Goal: Task Accomplishment & Management: Complete application form

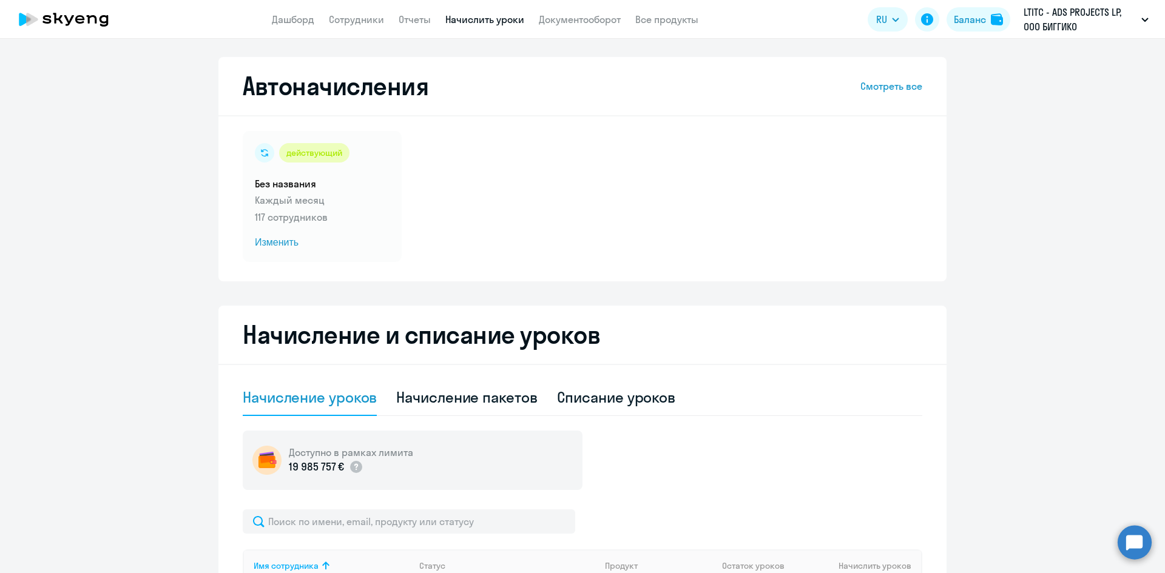
select select "10"
drag, startPoint x: 0, startPoint y: 0, endPoint x: 278, endPoint y: 15, distance: 278.9
click at [278, 15] on link "Дашборд" at bounding box center [293, 19] width 42 height 12
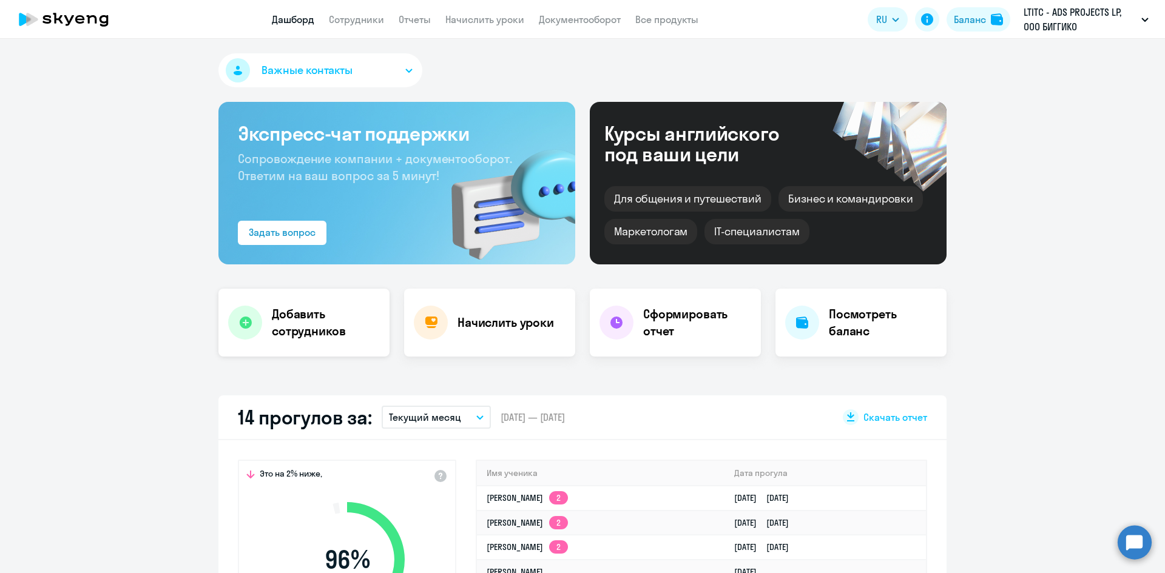
click at [319, 325] on h4 "Добавить сотрудников" at bounding box center [326, 323] width 108 height 34
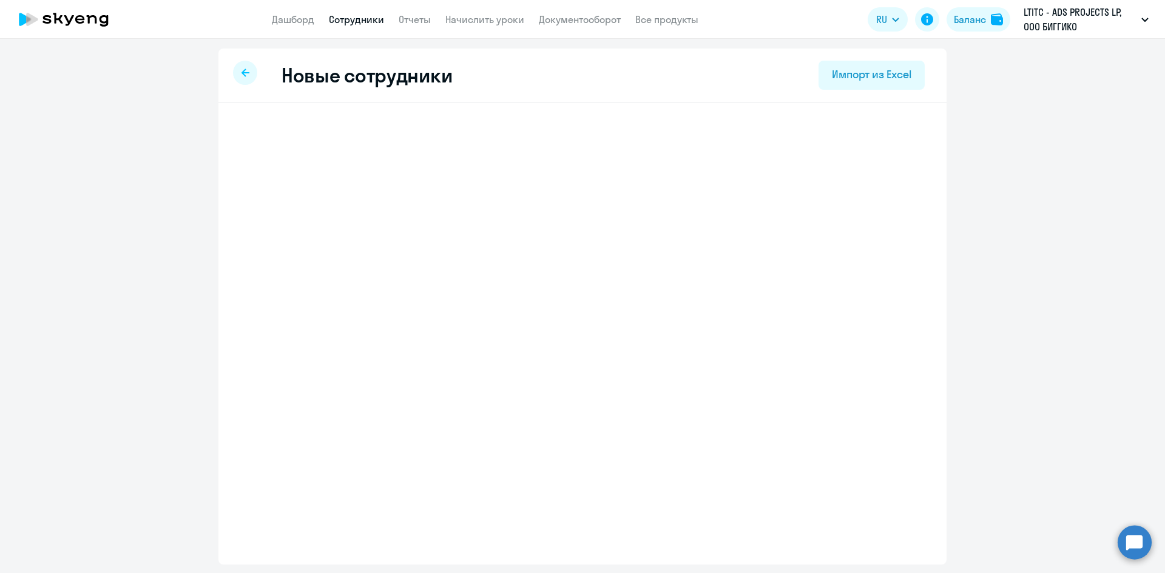
select select "english_adult_not_native_speaker"
select select "3"
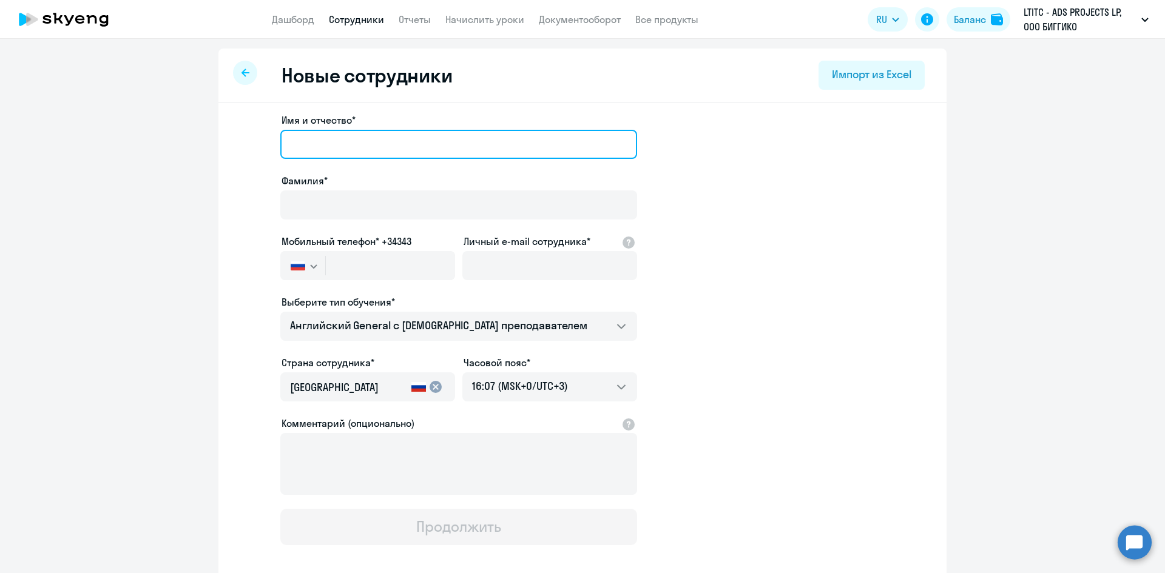
click at [351, 158] on input "Имя и отчество*" at bounding box center [458, 144] width 357 height 29
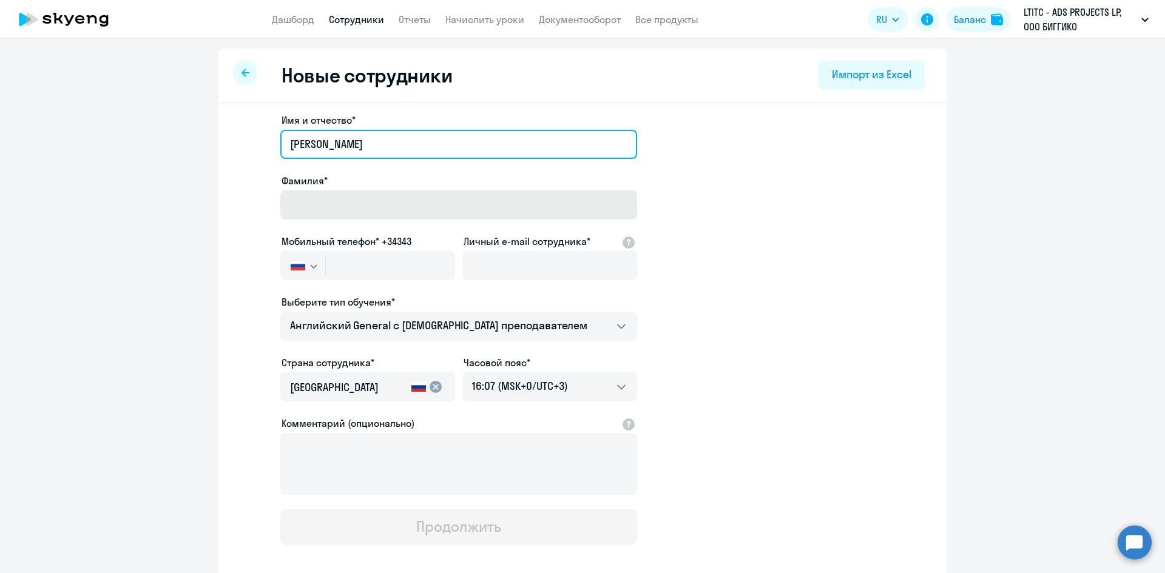
type input "[PERSON_NAME]"
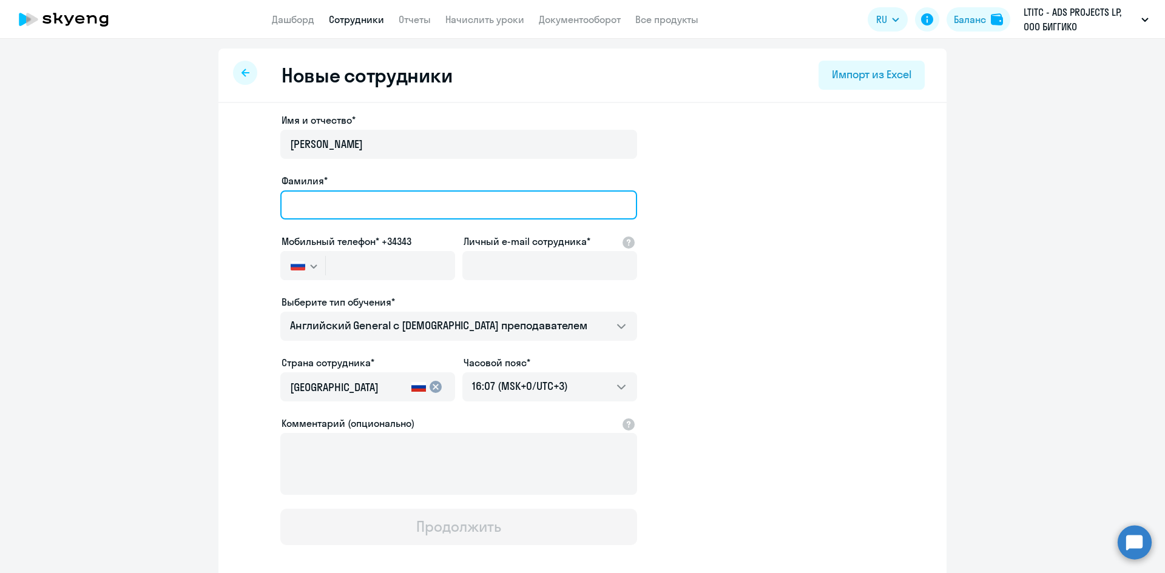
click at [360, 203] on input "Фамилия*" at bounding box center [458, 205] width 357 height 29
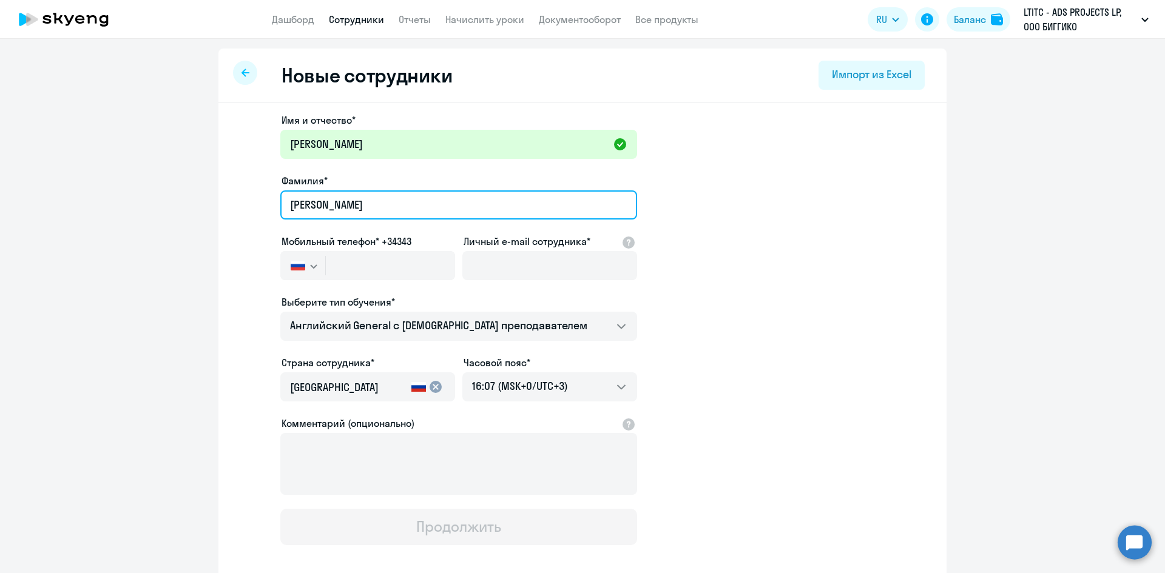
type input "[PERSON_NAME]"
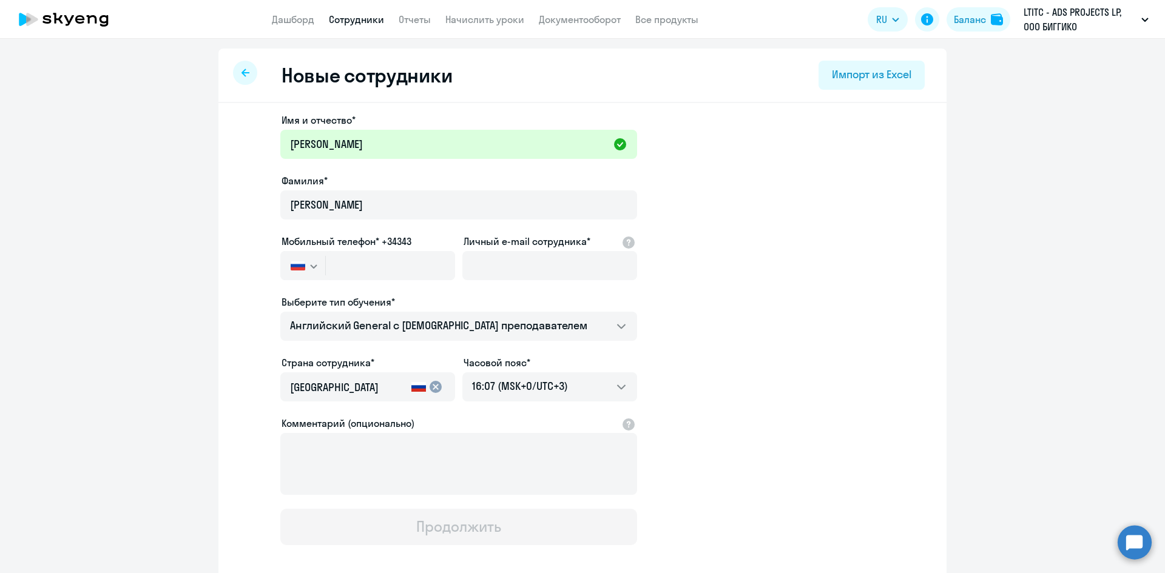
click at [301, 259] on button "button" at bounding box center [302, 265] width 45 height 29
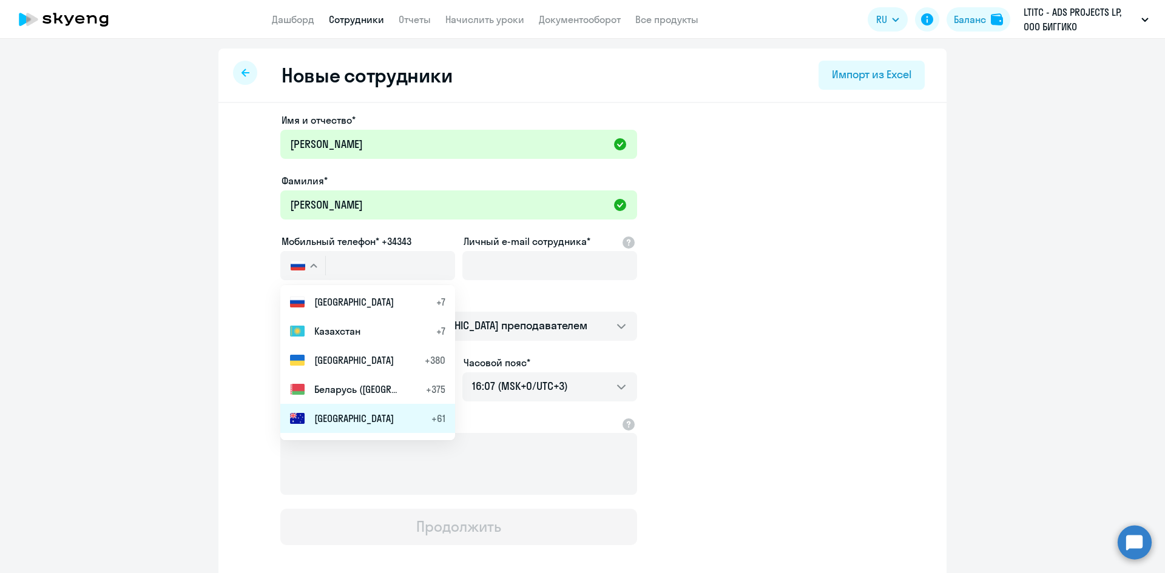
click at [320, 404] on li "[GEOGRAPHIC_DATA] +61" at bounding box center [367, 418] width 175 height 29
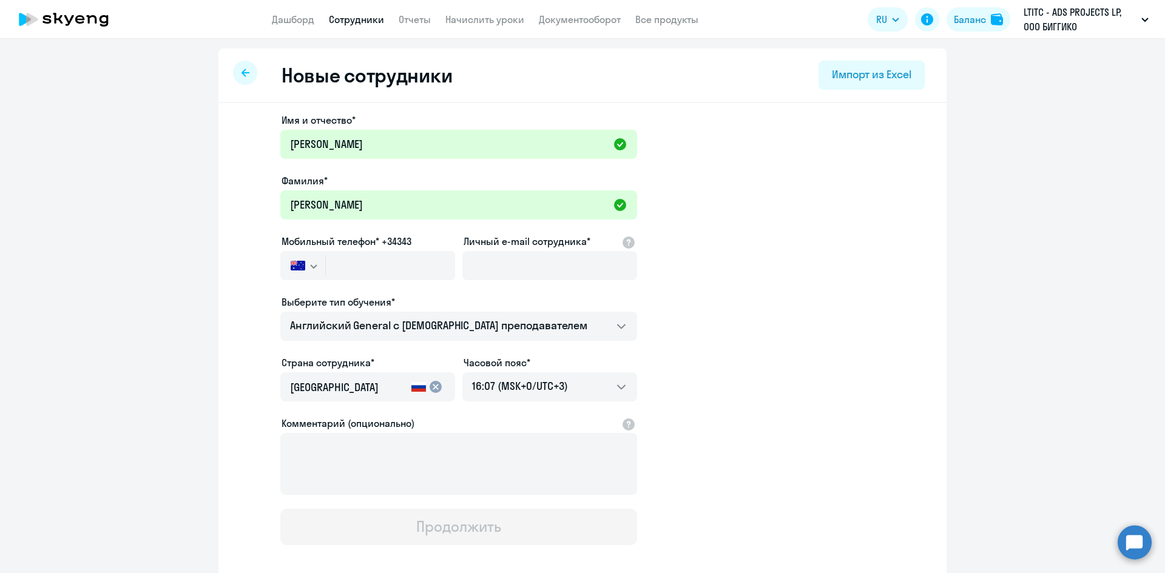
click at [308, 282] on div at bounding box center [367, 282] width 175 height 5
click at [307, 273] on button "button" at bounding box center [302, 265] width 45 height 29
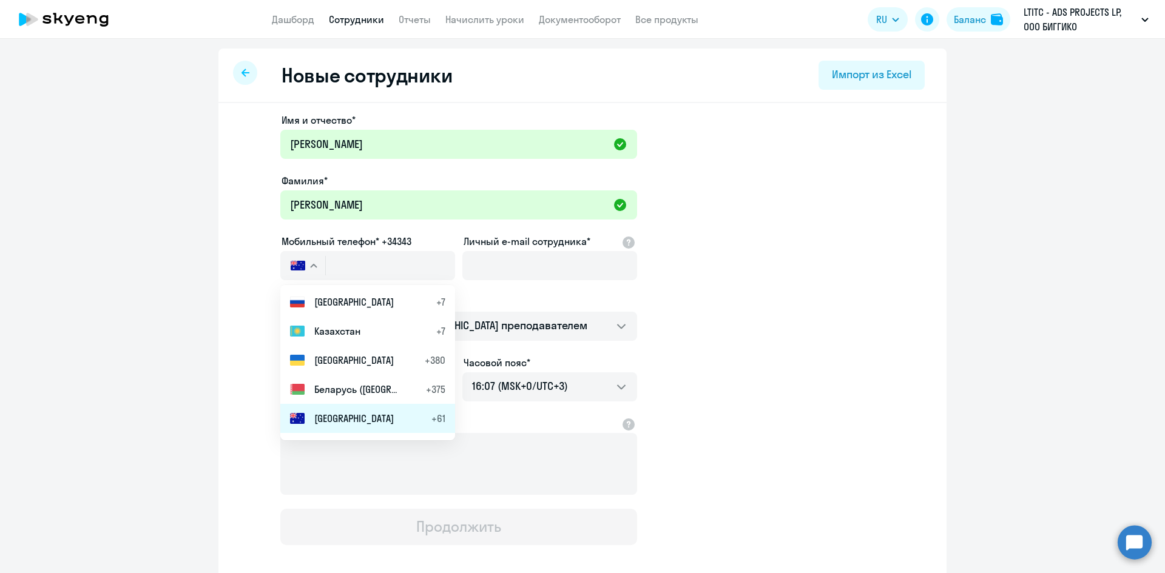
click at [336, 407] on li "[GEOGRAPHIC_DATA] +61" at bounding box center [367, 418] width 175 height 29
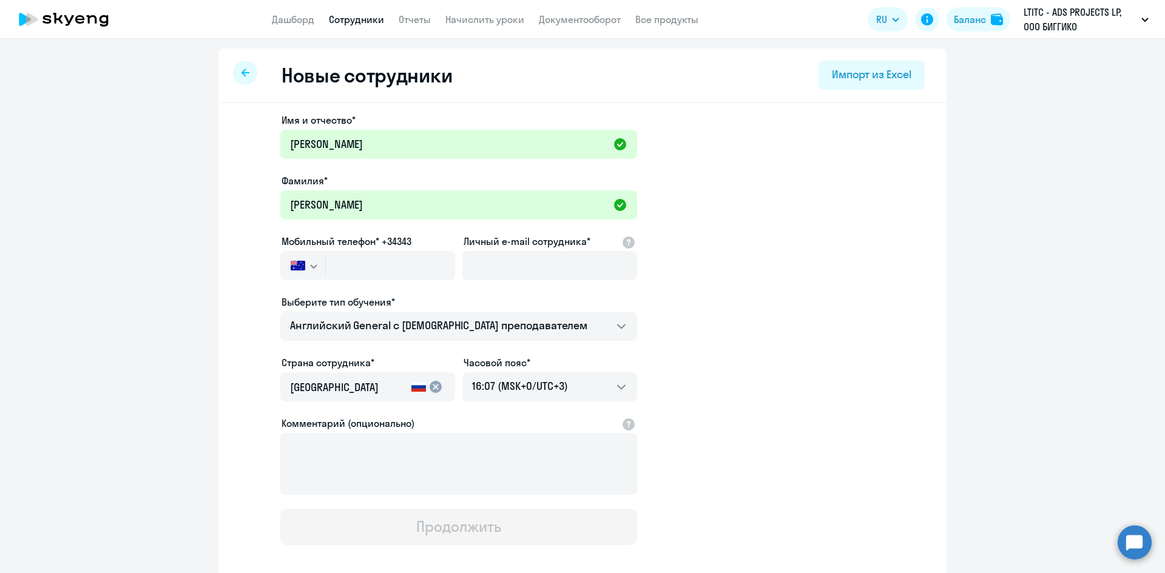
click at [308, 258] on button "button" at bounding box center [302, 265] width 45 height 29
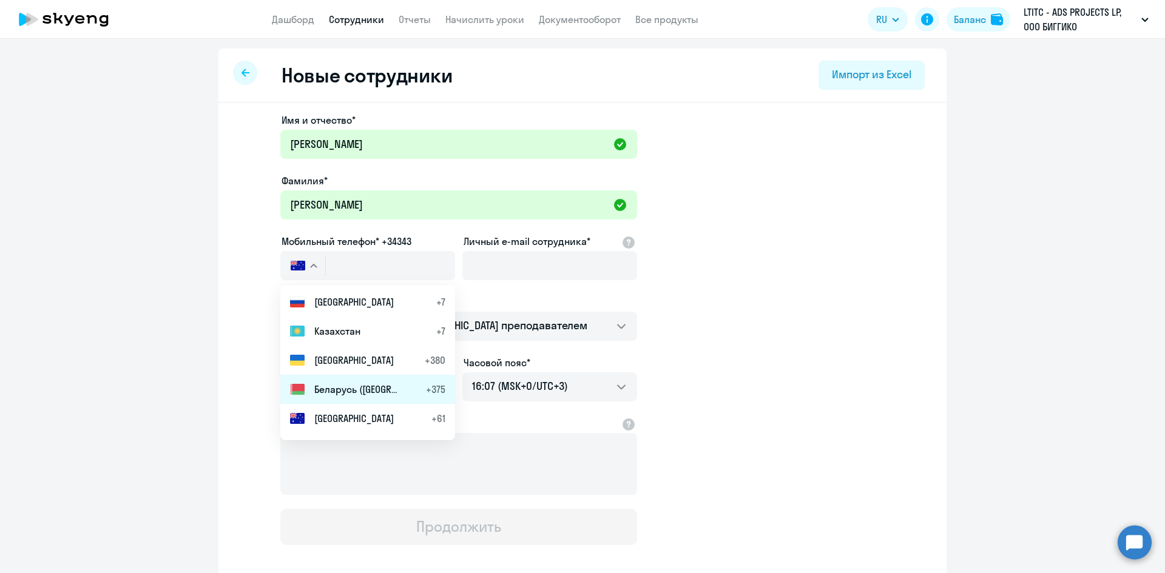
click at [340, 379] on li "Беларусь ([GEOGRAPHIC_DATA]) +375" at bounding box center [367, 389] width 175 height 29
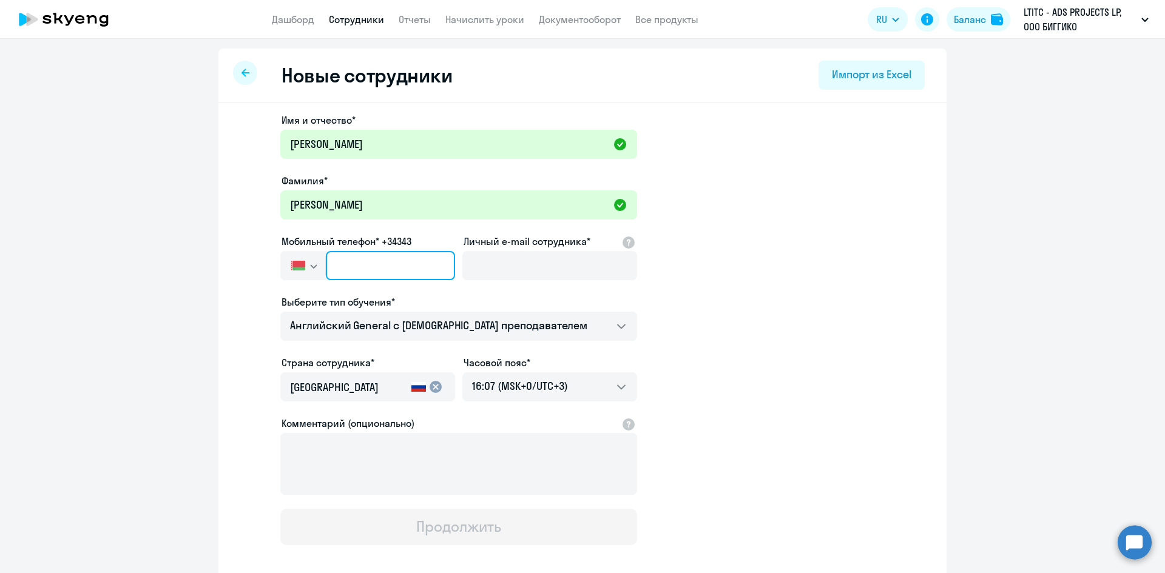
click at [345, 280] on input "text" at bounding box center [390, 265] width 129 height 29
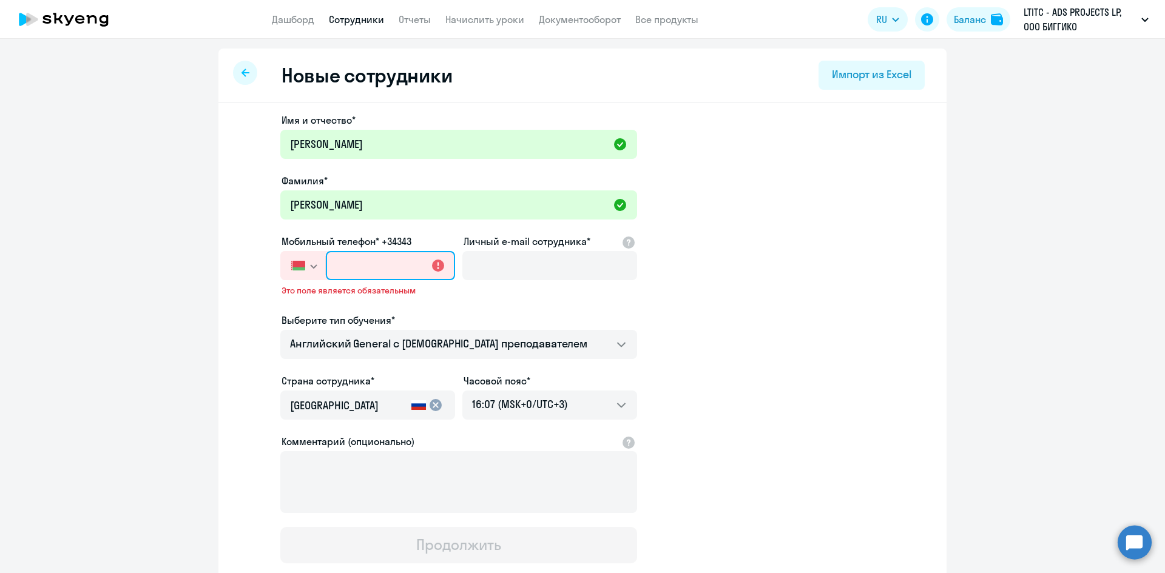
click at [349, 269] on input "text" at bounding box center [390, 265] width 129 height 29
type input "+375 (7"
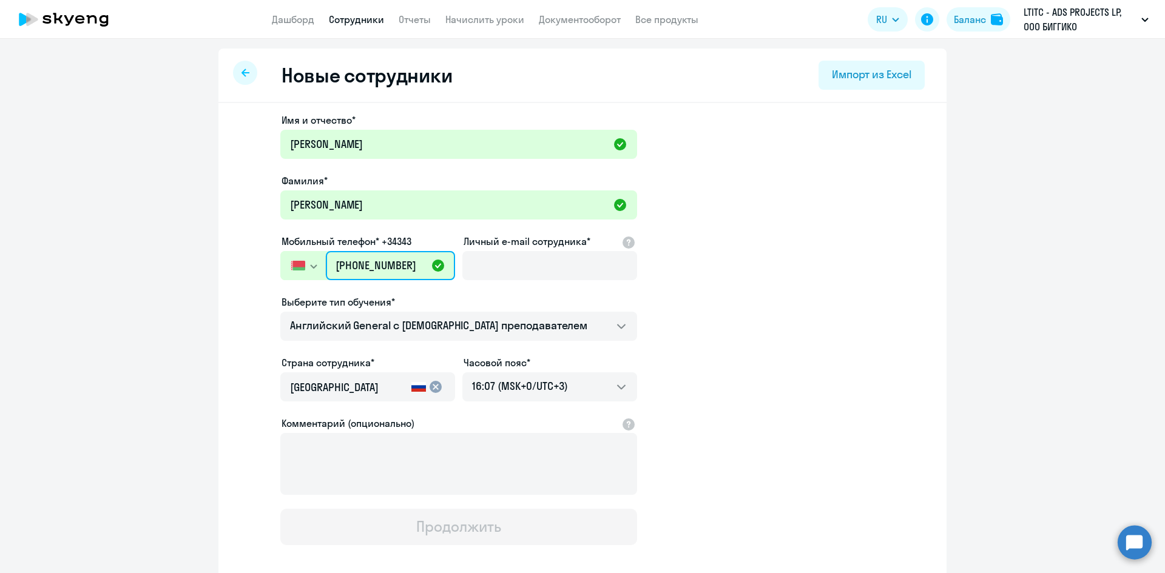
type input "[PHONE_NUMBER]"
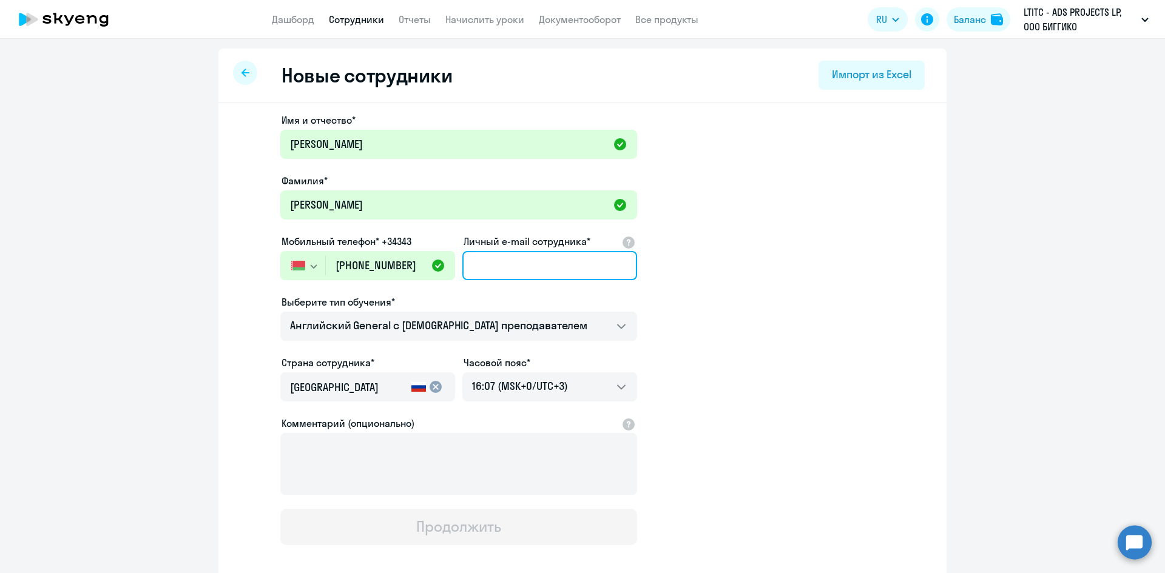
click at [529, 261] on input "Личный e-mail сотрудника*" at bounding box center [549, 265] width 175 height 29
paste input "[PERSON_NAME][EMAIL_ADDRESS][DOMAIN_NAME]"
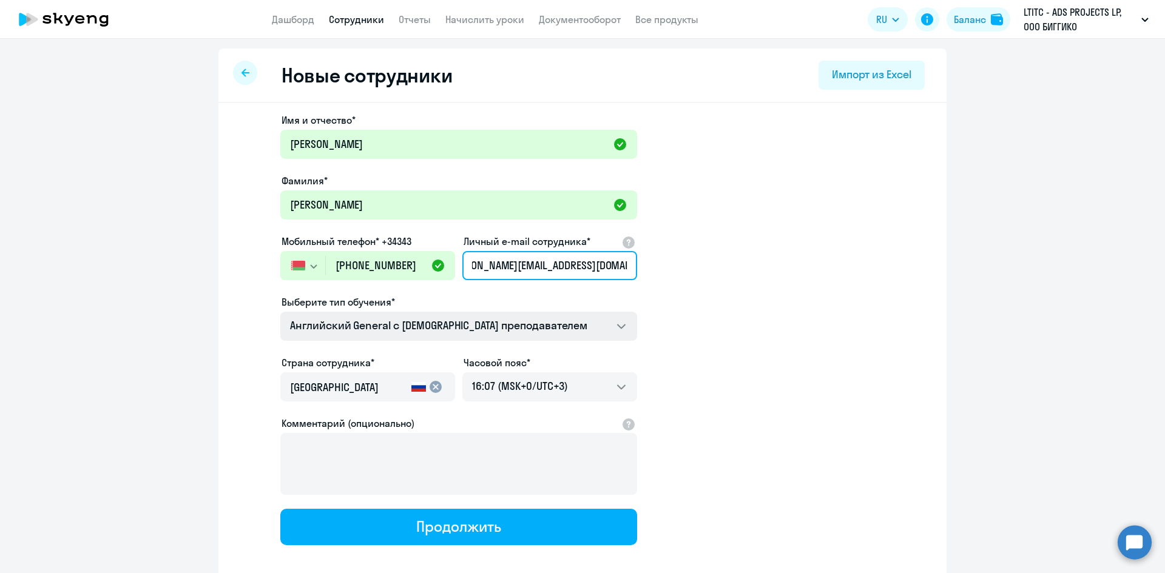
type input "[PERSON_NAME][EMAIL_ADDRESS][DOMAIN_NAME]"
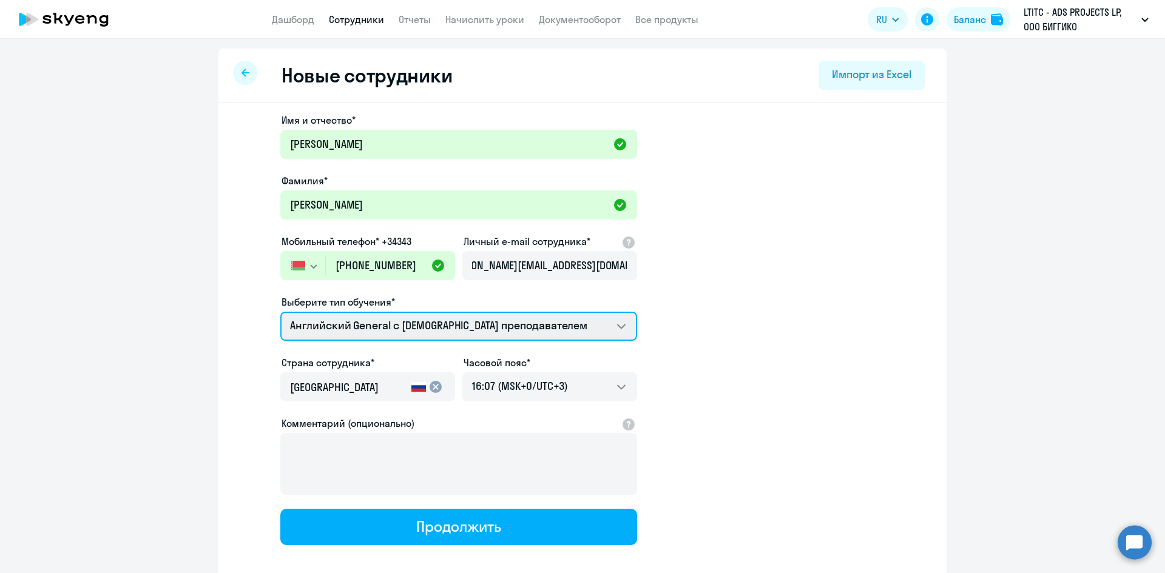
click at [406, 319] on select "Английский General с [DEMOGRAPHIC_DATA] преподавателем Премиум [DEMOGRAPHIC_DAT…" at bounding box center [458, 326] width 357 height 29
select select "english_adult_native_speaker"
click at [280, 312] on select "Английский General с [DEMOGRAPHIC_DATA] преподавателем Премиум [DEMOGRAPHIC_DAT…" at bounding box center [458, 326] width 357 height 29
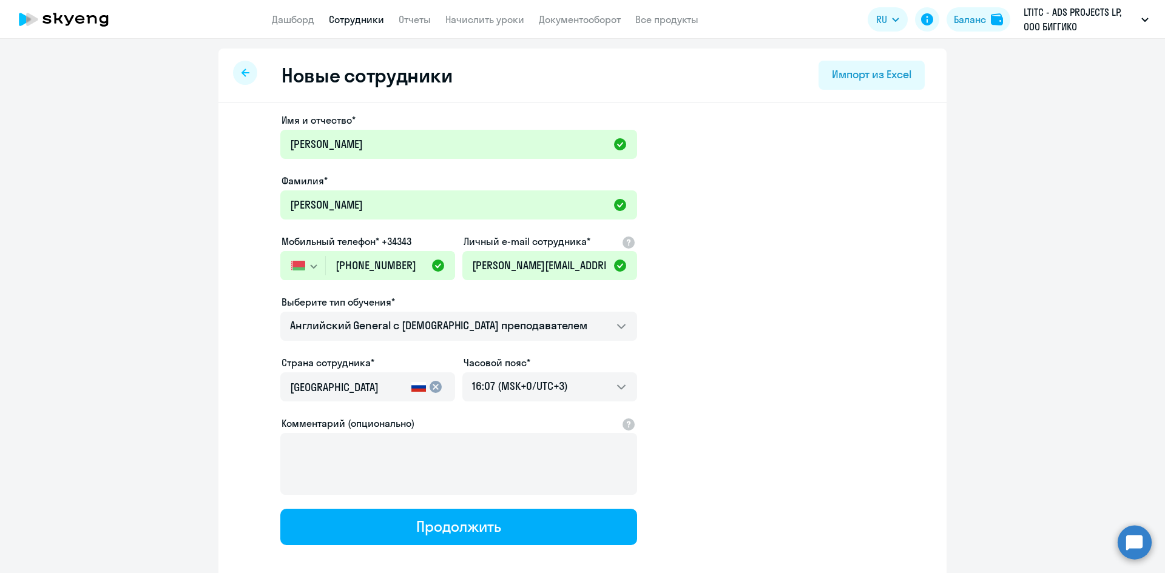
click at [345, 390] on input "[GEOGRAPHIC_DATA]" at bounding box center [348, 388] width 116 height 16
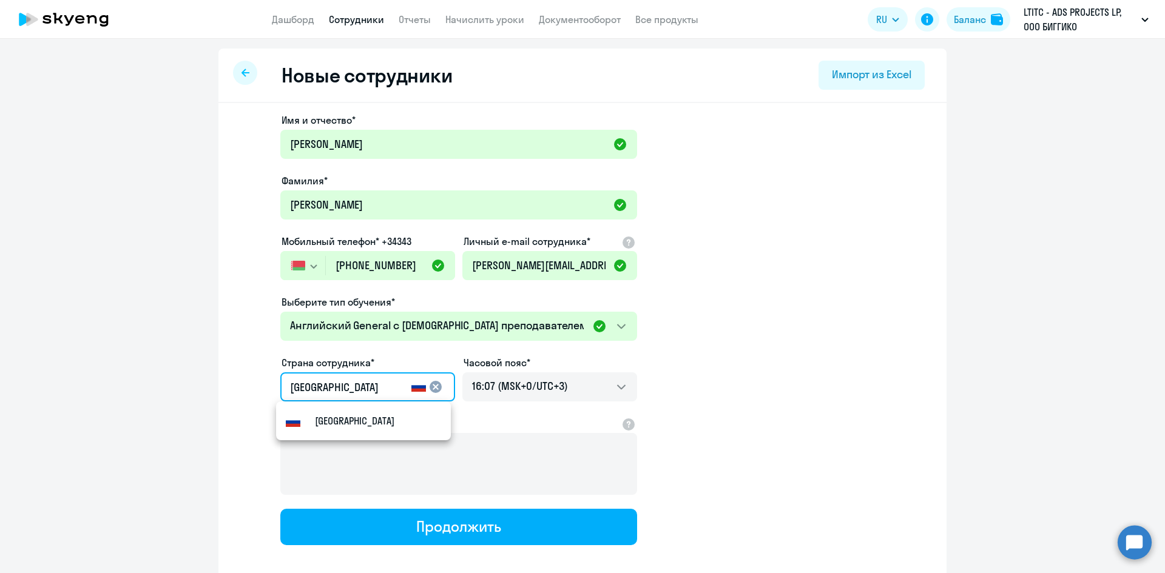
drag, startPoint x: 345, startPoint y: 390, endPoint x: 257, endPoint y: 396, distance: 88.2
click at [257, 396] on app-new-student-form "Имя и отчество* [PERSON_NAME]* [PERSON_NAME] телефон* +34343 [GEOGRAPHIC_DATA] …" at bounding box center [582, 329] width 689 height 433
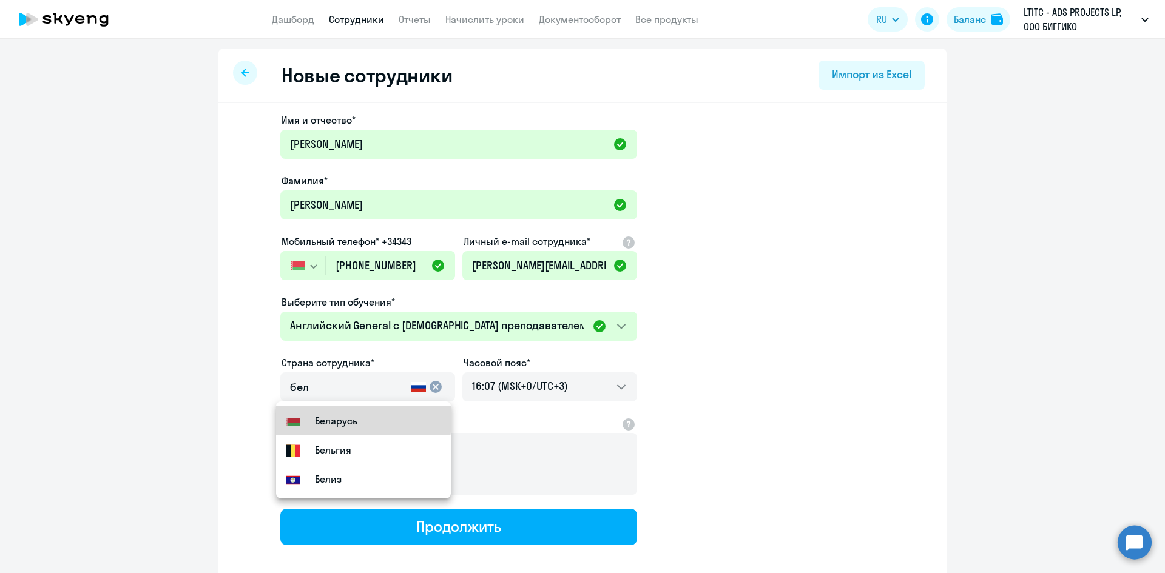
click at [316, 414] on small "Беларусь" at bounding box center [336, 421] width 42 height 15
type input "Беларусь"
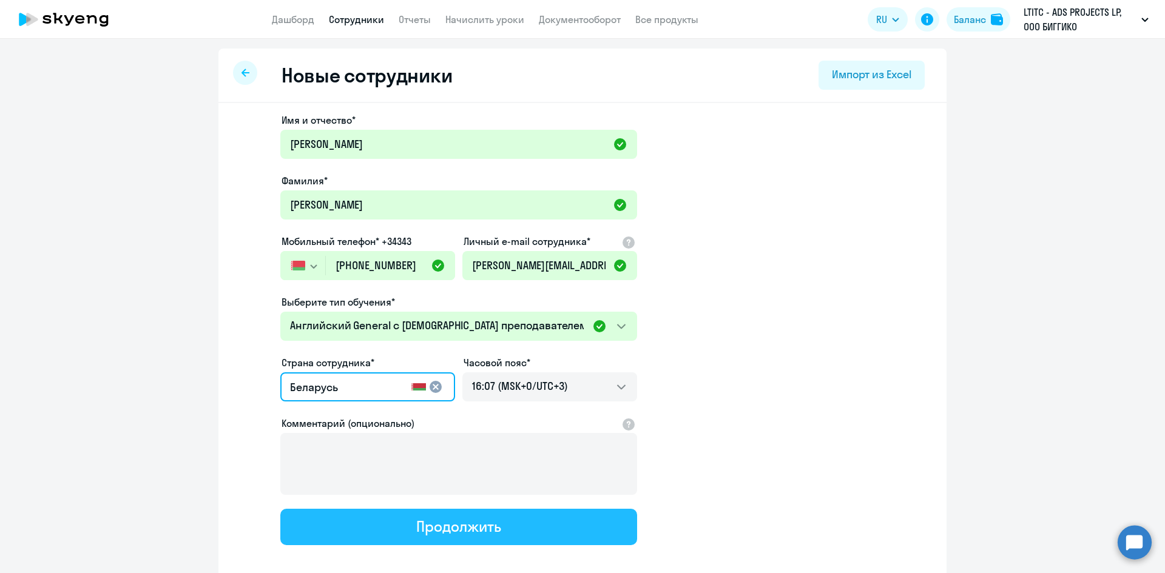
click at [394, 522] on button "Продолжить" at bounding box center [458, 527] width 357 height 36
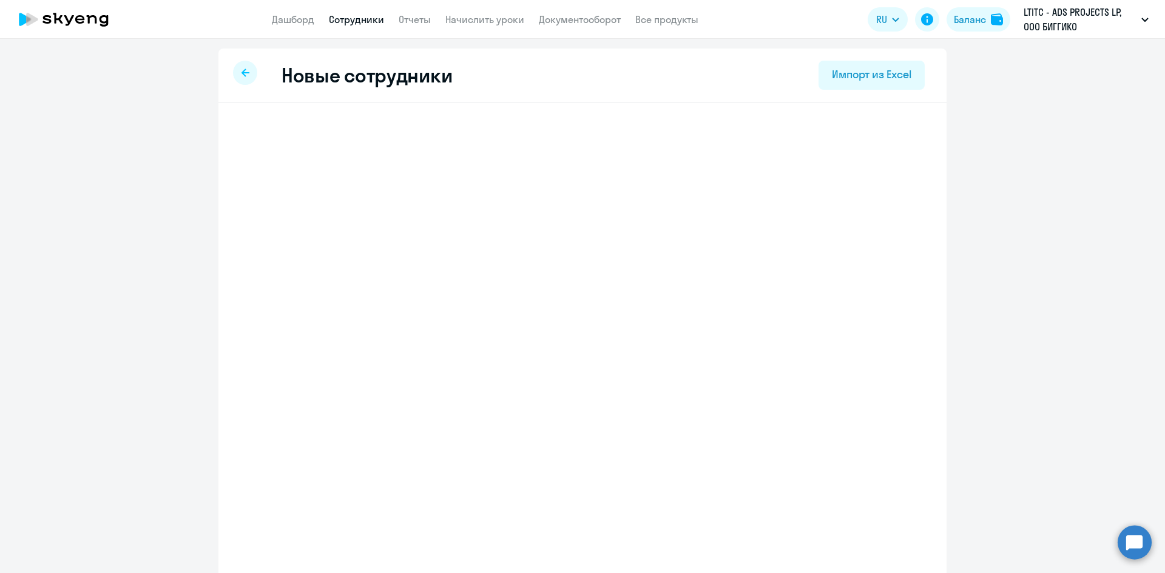
select select "english_adult_native_speaker"
select select "3"
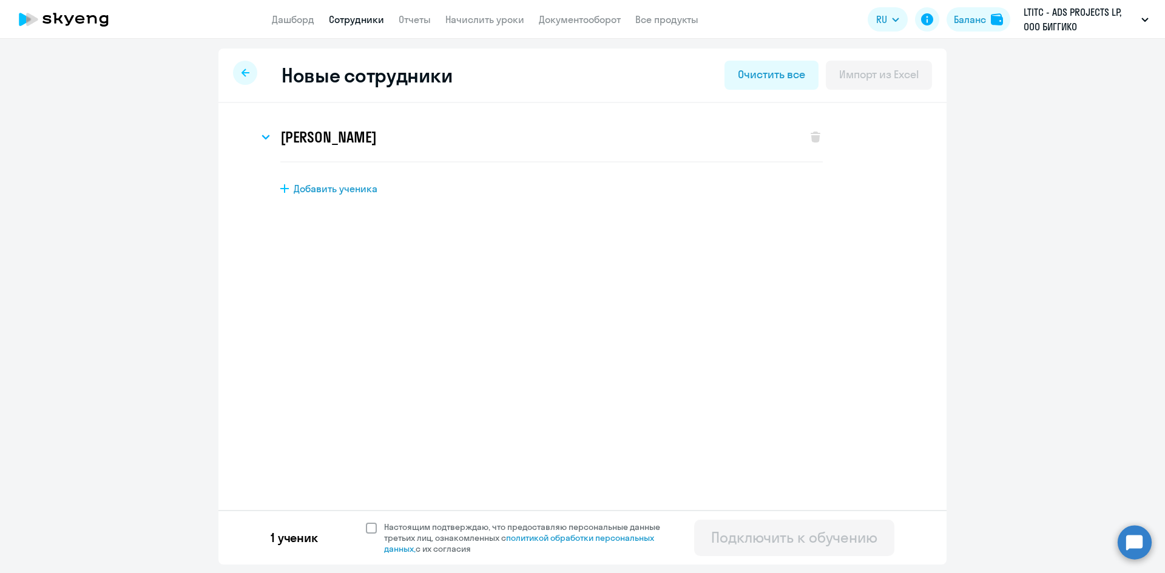
click at [366, 529] on span at bounding box center [371, 528] width 11 height 11
click at [365, 522] on input "Настоящим подтверждаю, что предоставляю персональные данные третьих лиц, ознако…" at bounding box center [365, 521] width 1 height 1
checkbox input "true"
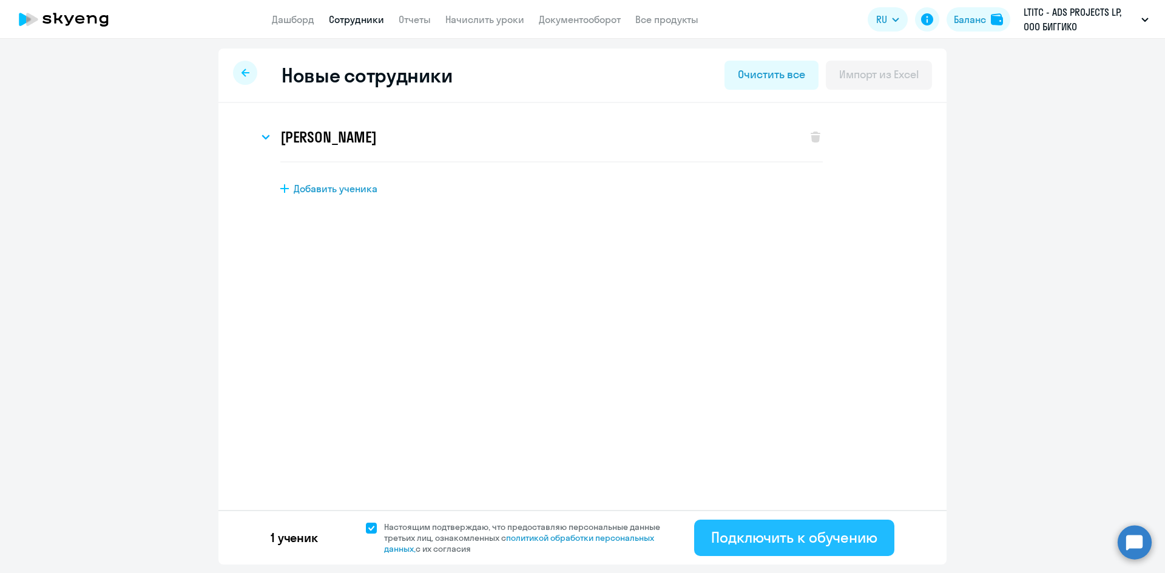
click at [785, 523] on button "Подключить к обучению" at bounding box center [794, 538] width 200 height 36
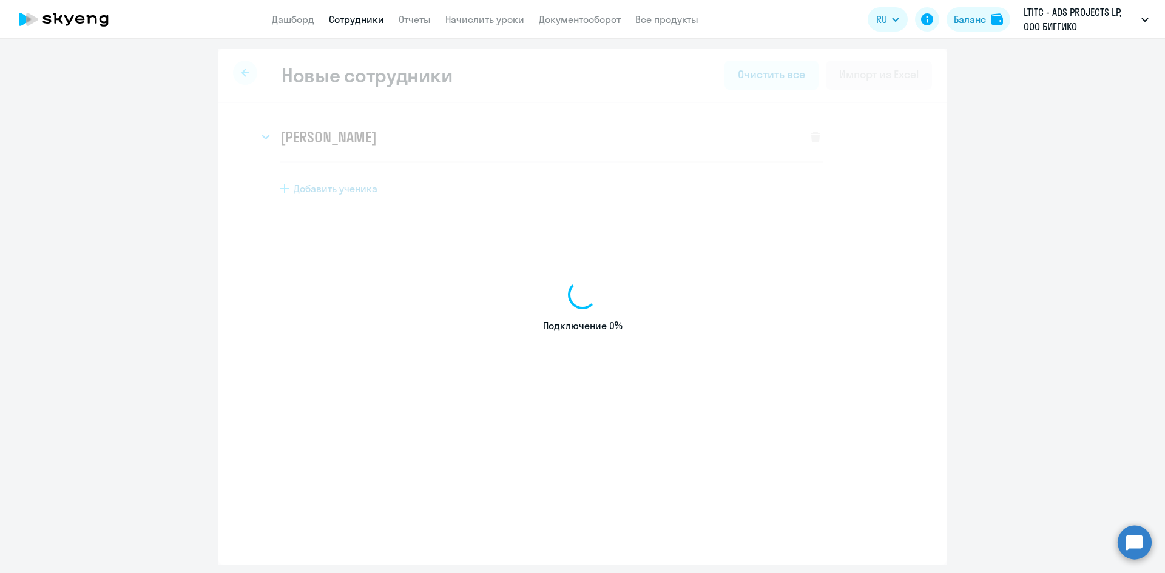
select select "english_adult_not_native_speaker"
select select "3"
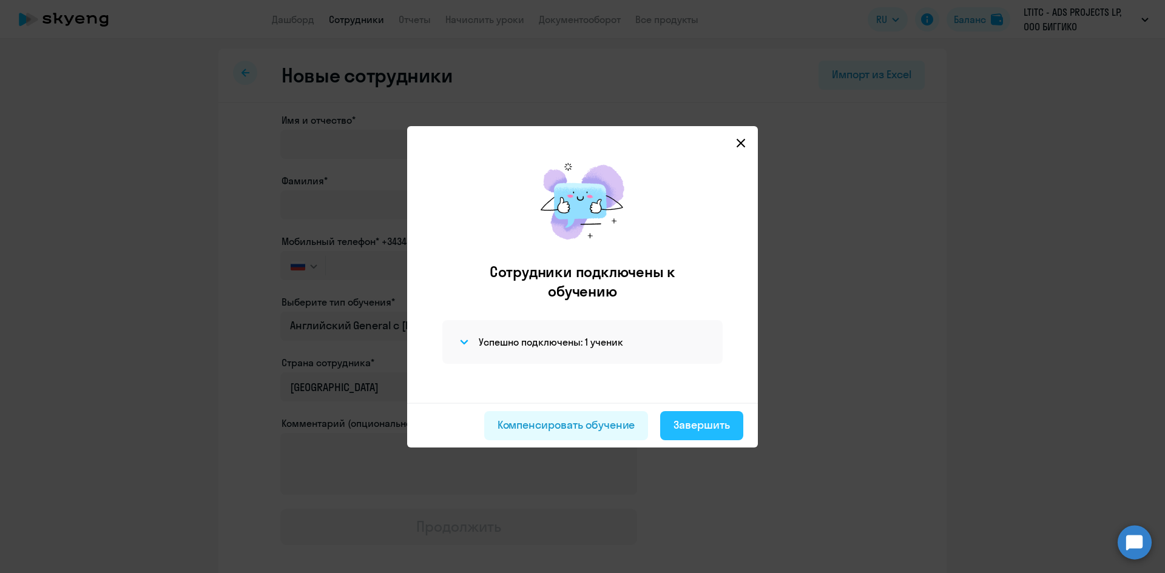
click at [717, 426] on div "Завершить" at bounding box center [701, 425] width 56 height 16
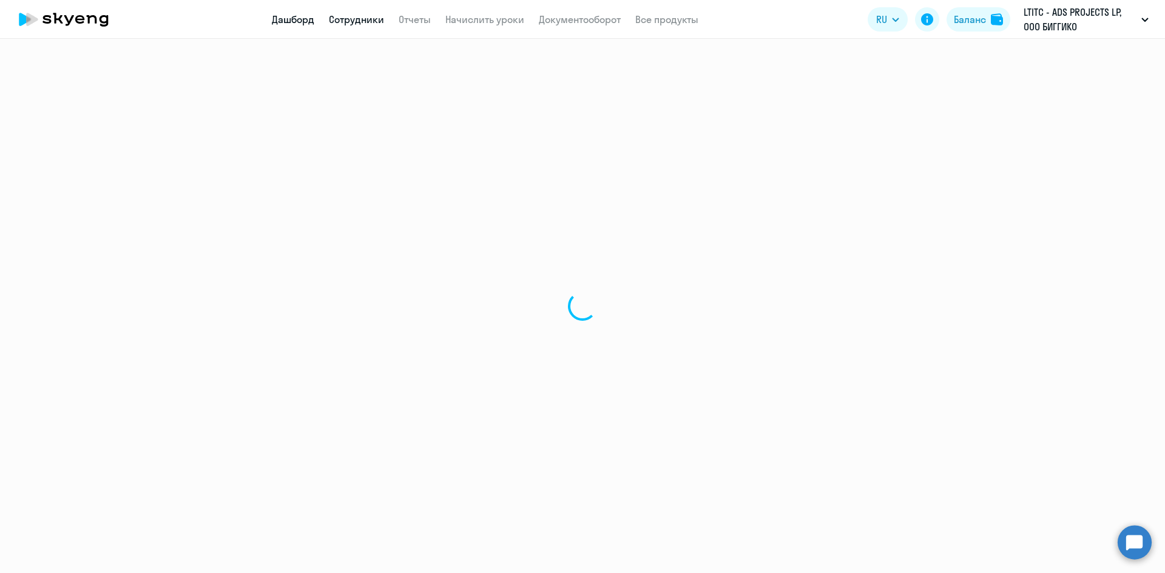
select select "30"
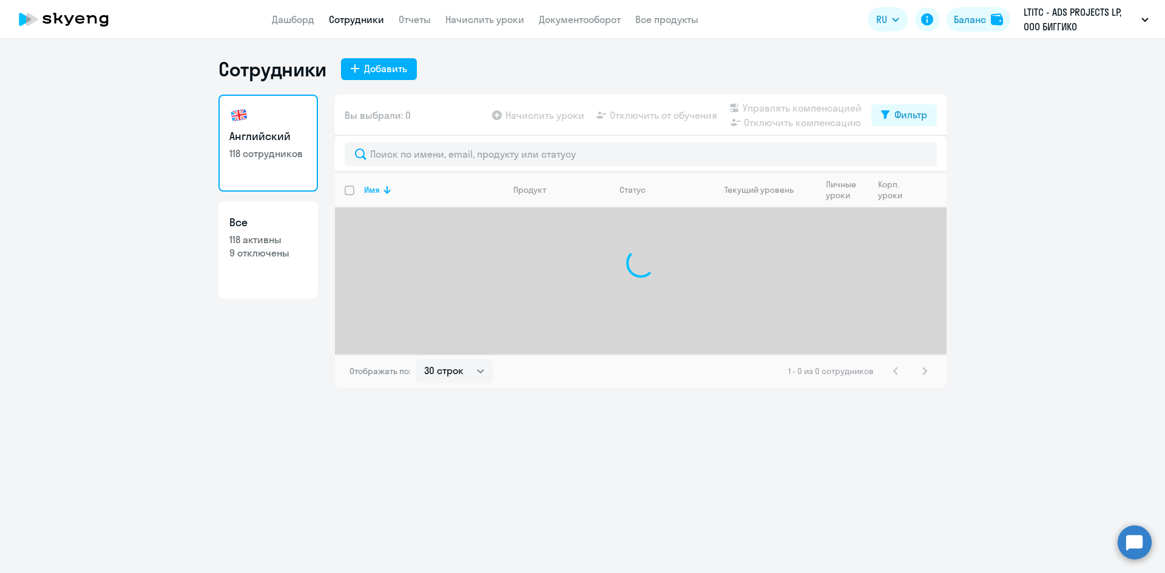
click at [314, 30] on app-header "Дашборд Сотрудники Отчеты Начислить уроки Документооборот Все продукты Дашборд …" at bounding box center [582, 19] width 1165 height 39
click at [310, 23] on link "Дашборд" at bounding box center [293, 19] width 42 height 12
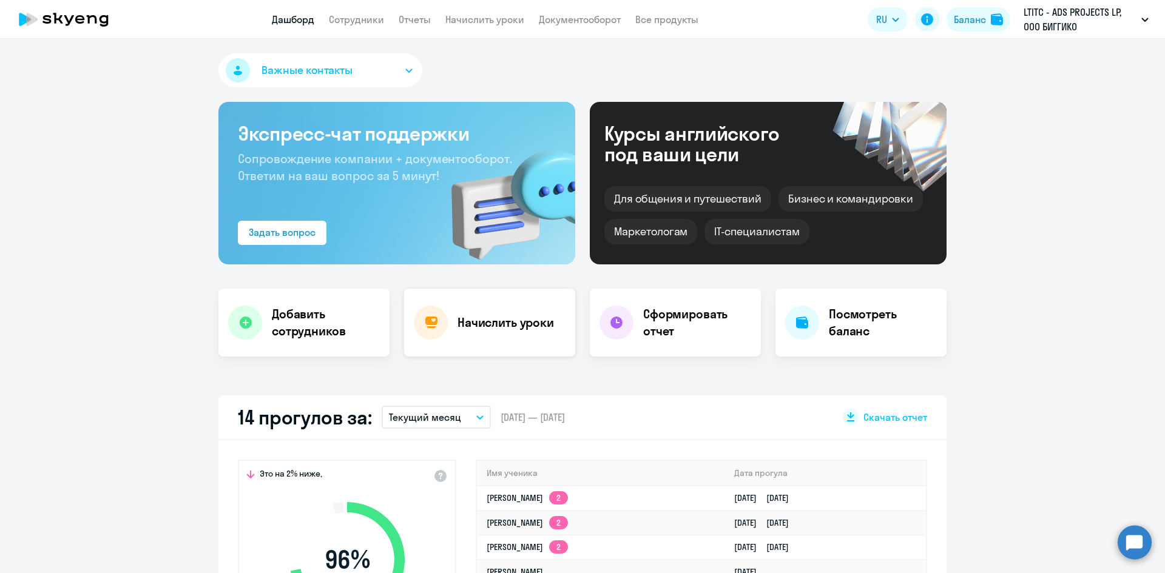
click at [524, 321] on h4 "Начислить уроки" at bounding box center [505, 322] width 96 height 17
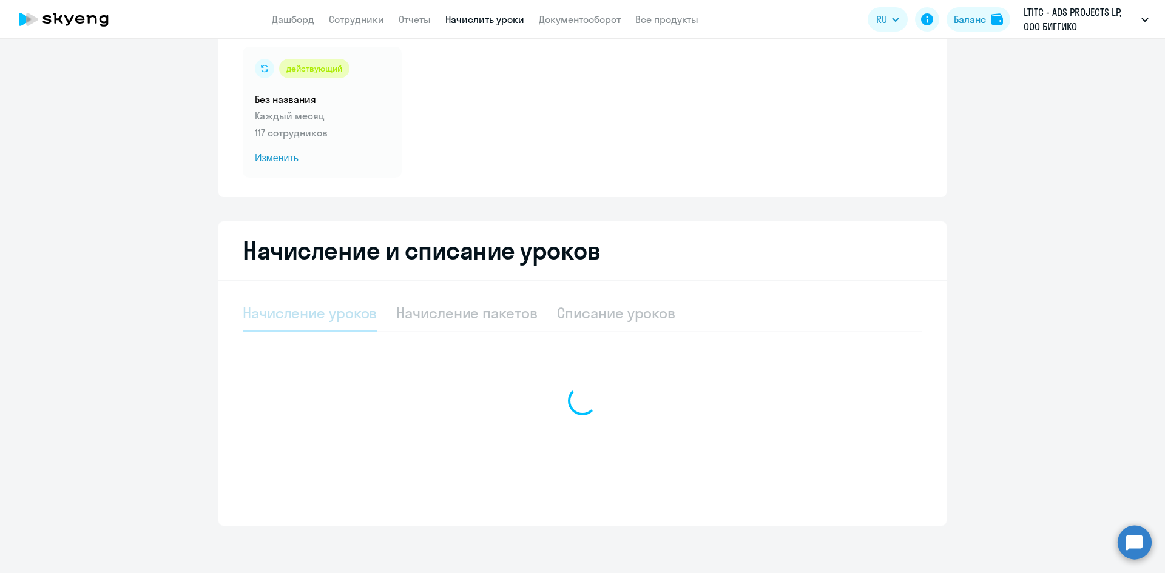
select select "10"
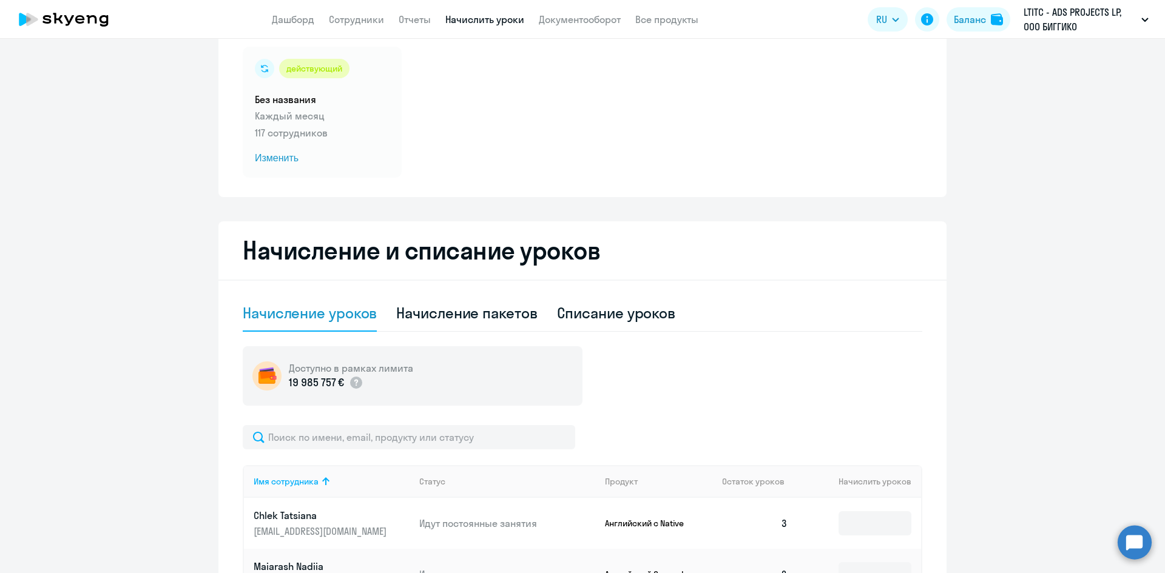
scroll to position [86, 0]
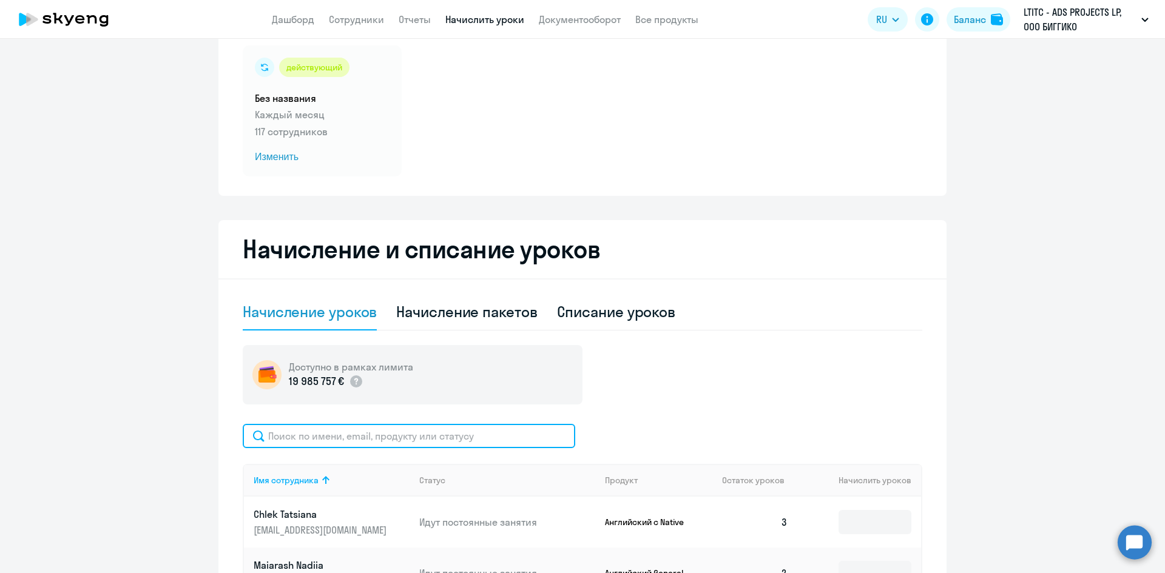
click at [369, 430] on input "text" at bounding box center [409, 436] width 333 height 24
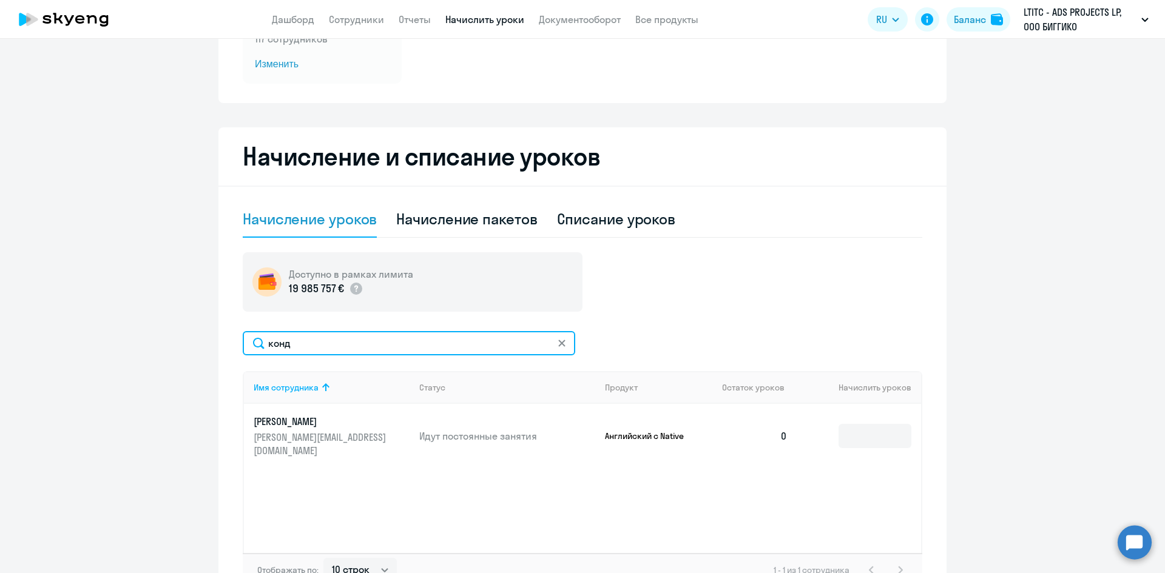
scroll to position [207, 0]
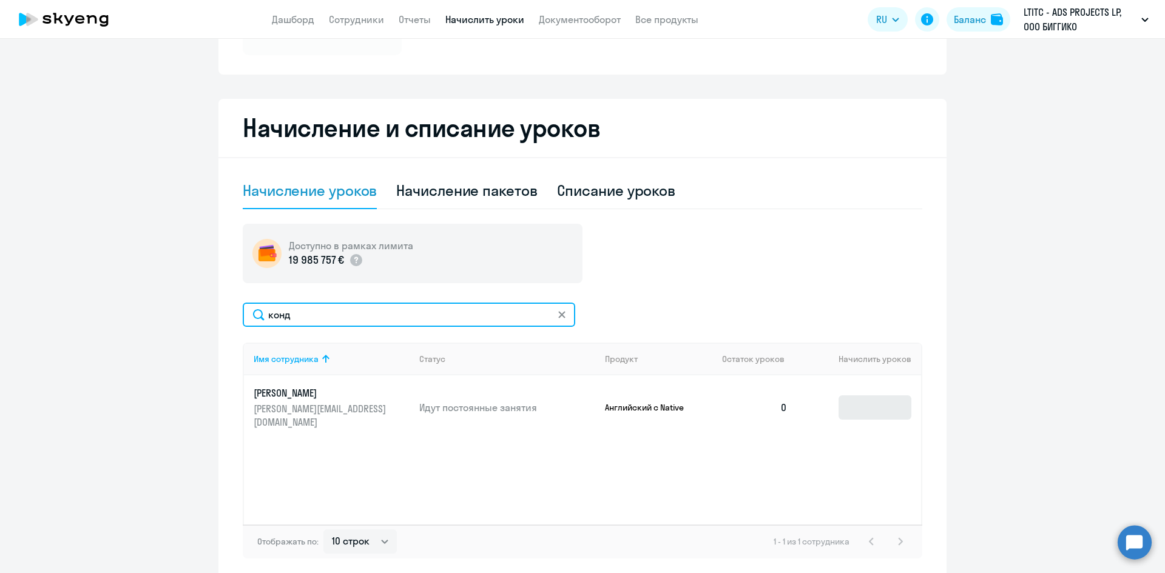
type input "конд"
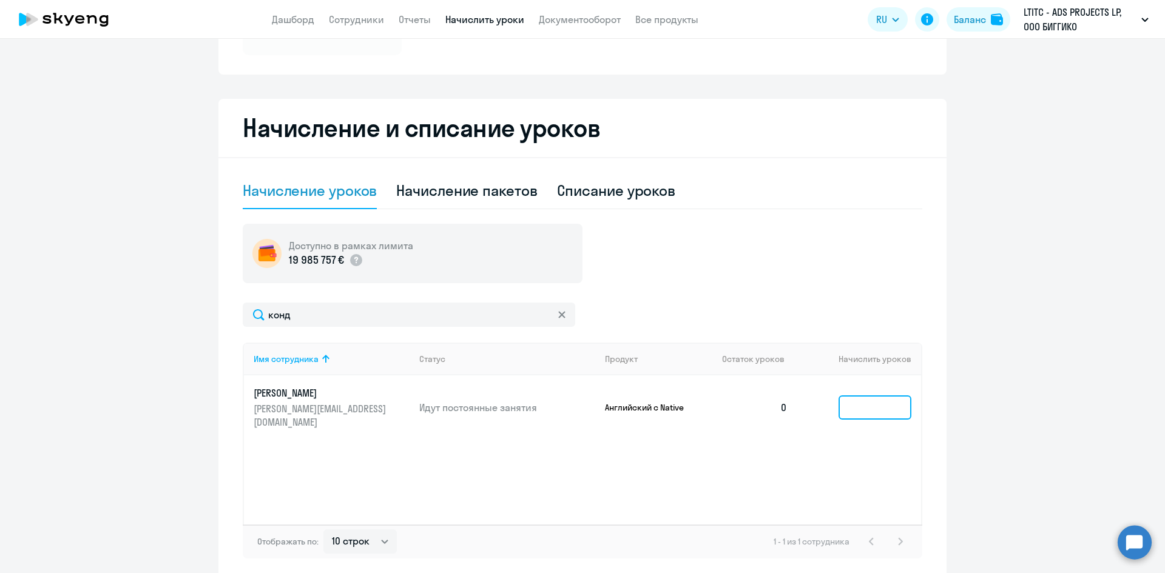
click at [879, 402] on input at bounding box center [875, 408] width 73 height 24
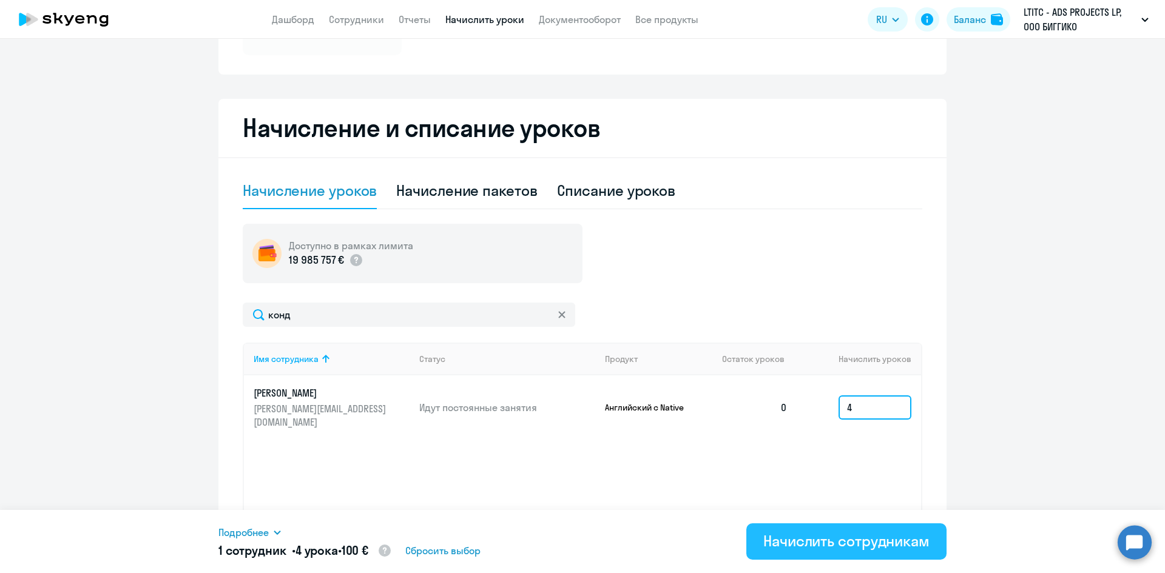
type input "4"
click at [910, 537] on div "Начислить сотрудникам" at bounding box center [846, 541] width 166 height 19
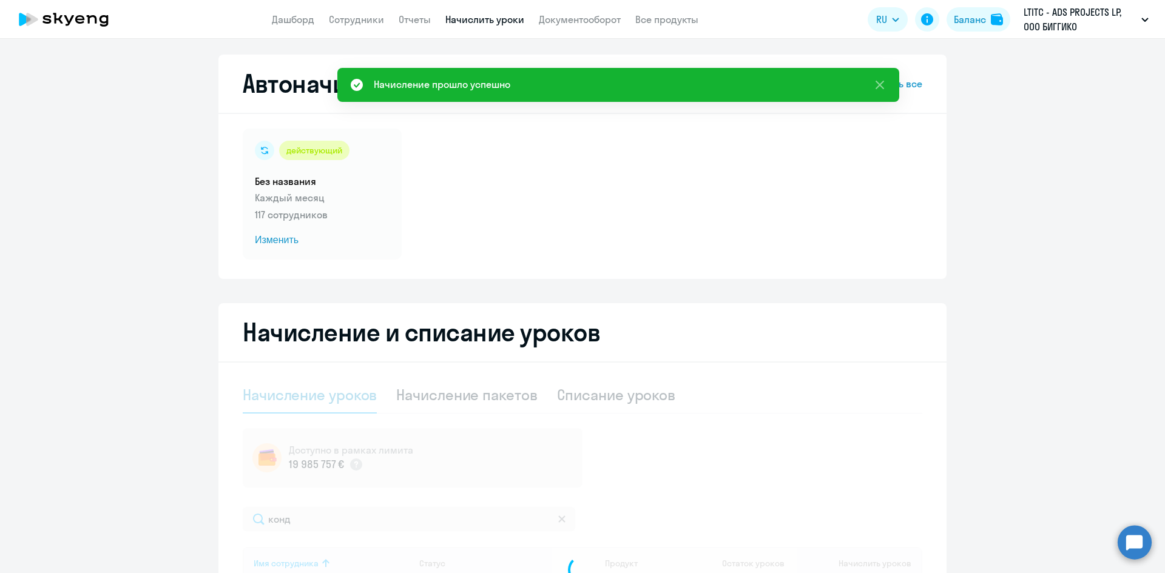
scroll to position [0, 0]
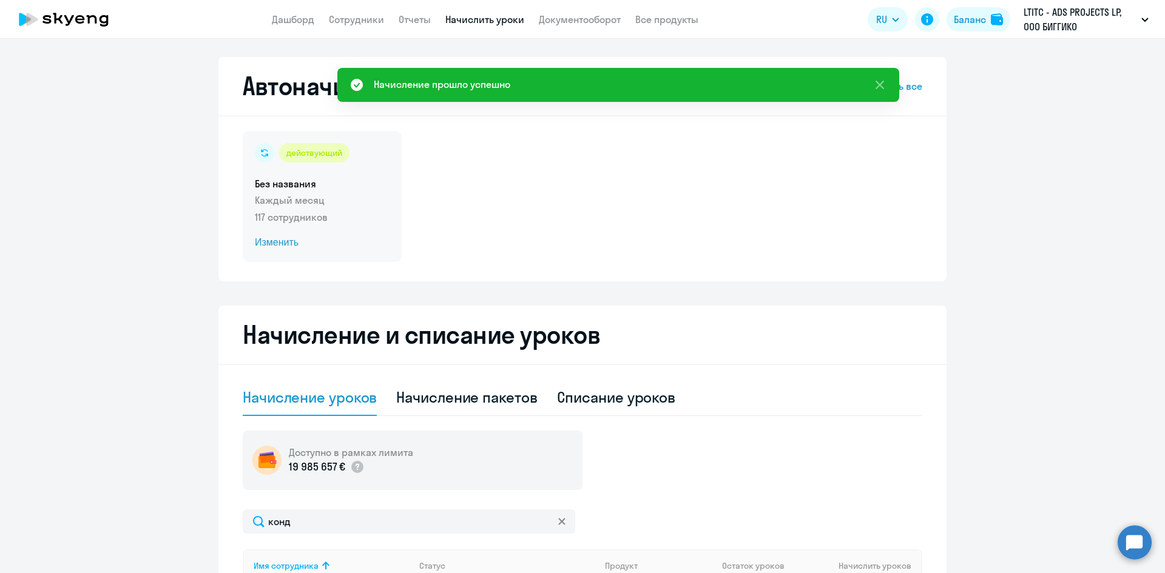
click at [290, 208] on div "действующий Без названия Каждый месяц 117 сотрудников Изменить" at bounding box center [322, 196] width 159 height 131
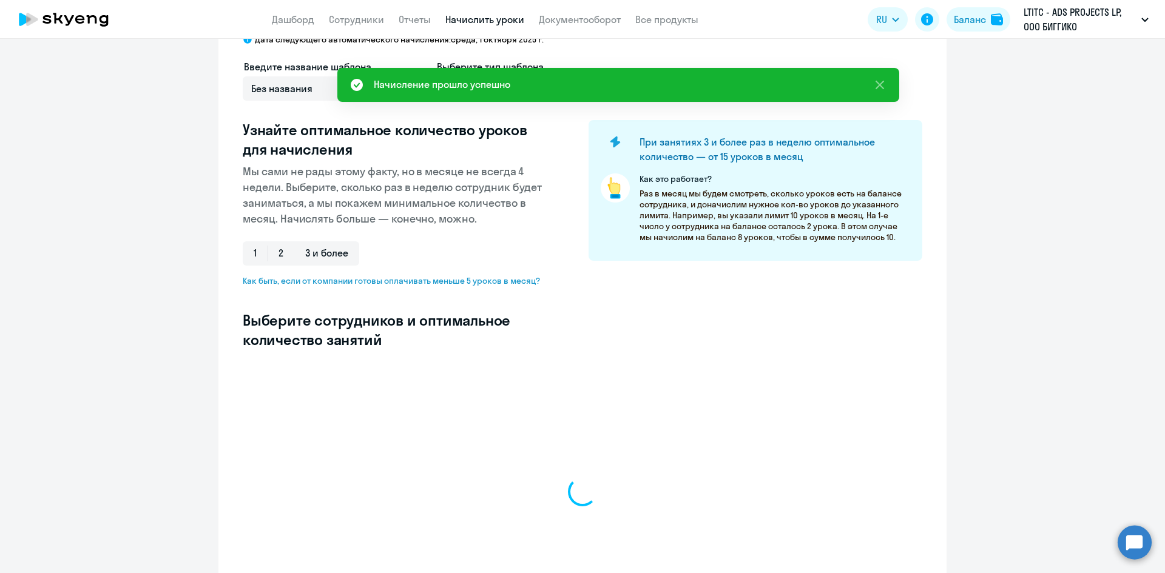
scroll to position [194, 0]
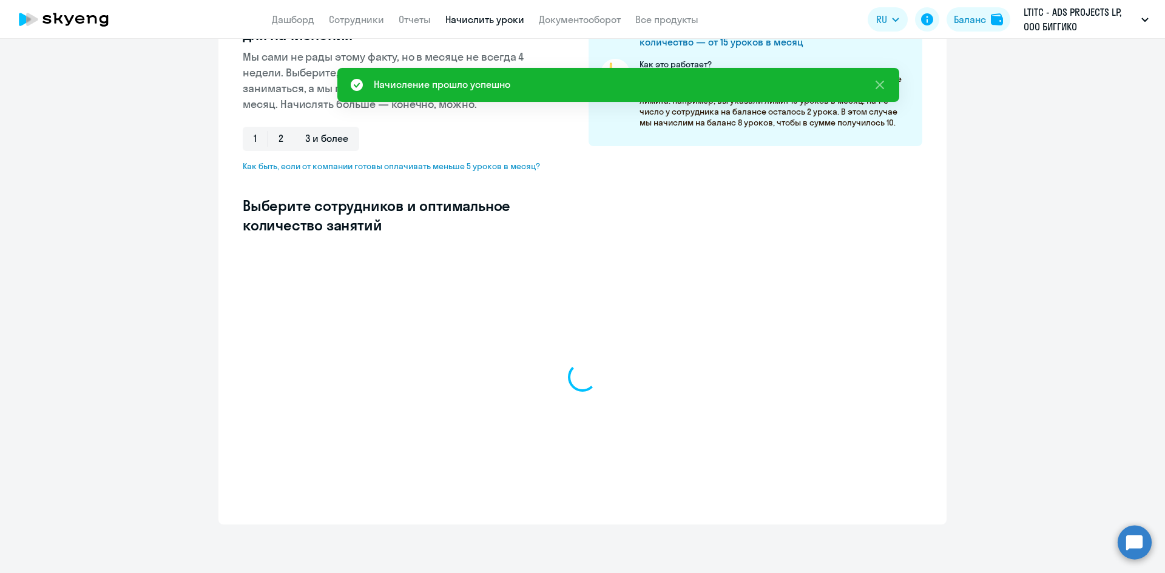
select select "10"
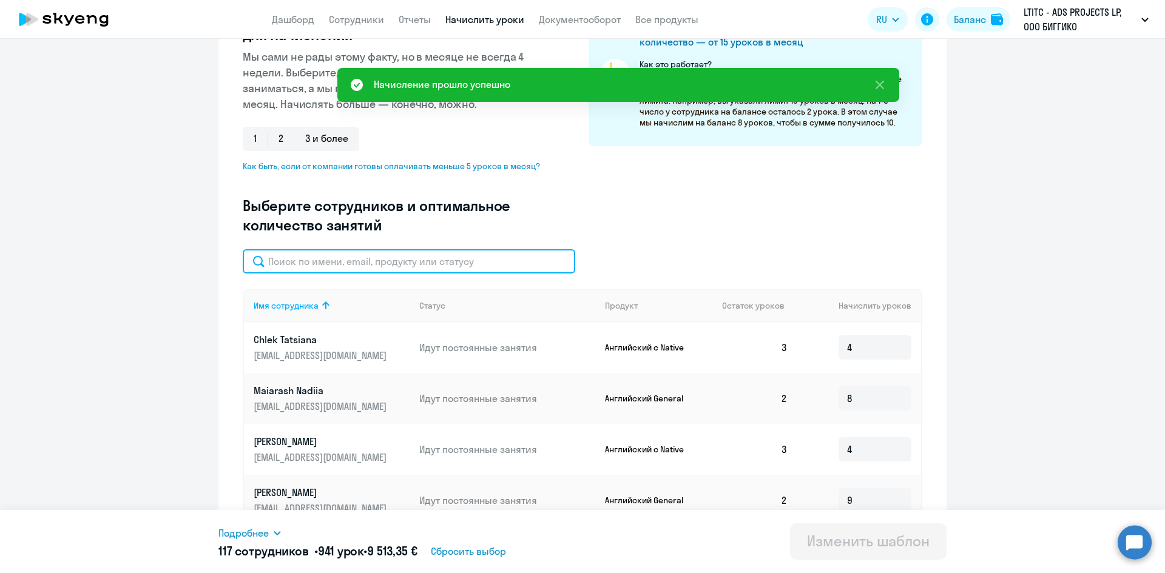
click at [360, 260] on input "text" at bounding box center [409, 261] width 333 height 24
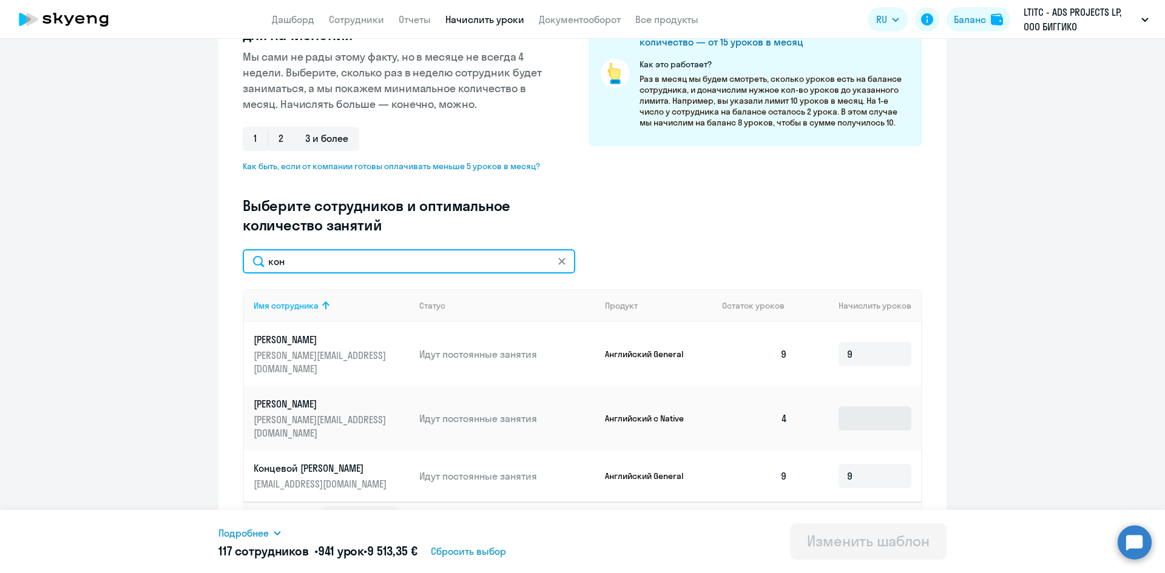
type input "кон"
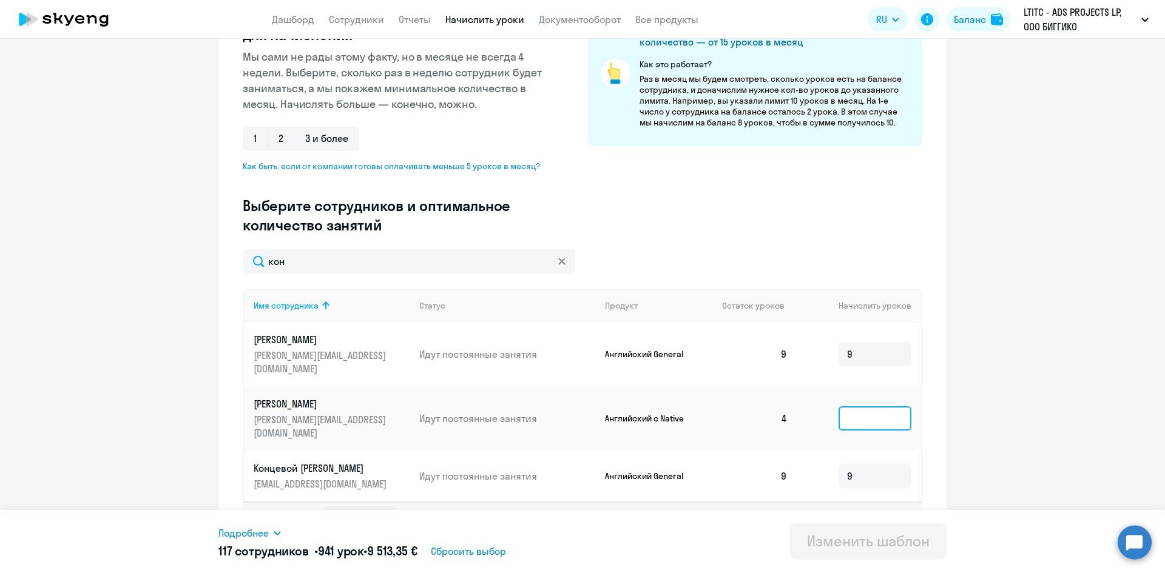
click at [857, 414] on input at bounding box center [875, 419] width 73 height 24
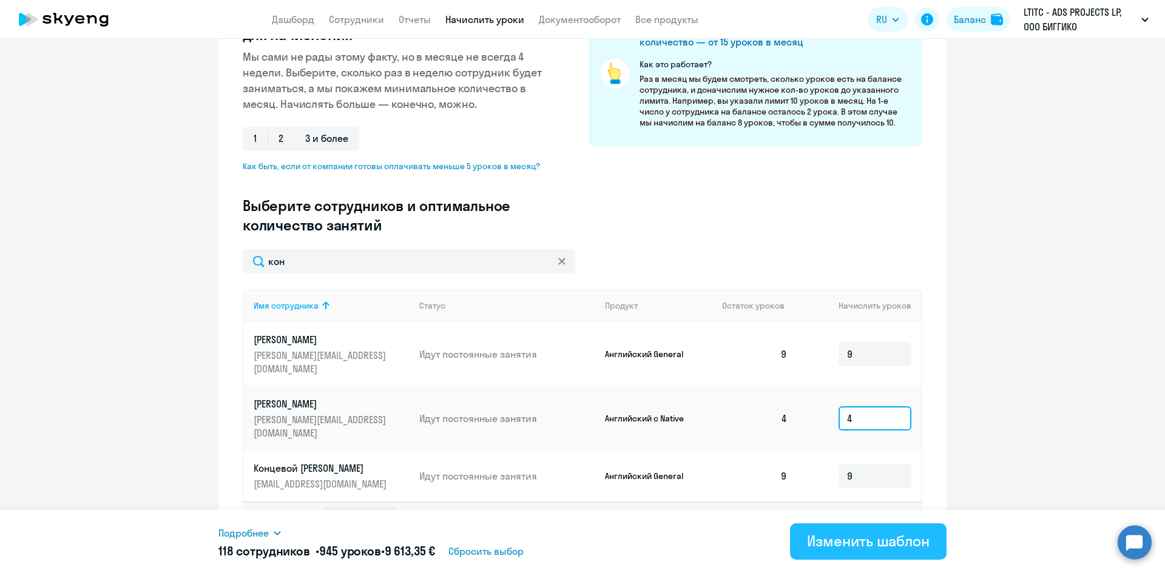
type input "4"
click at [848, 546] on div "Изменить шаблон" at bounding box center [868, 541] width 123 height 19
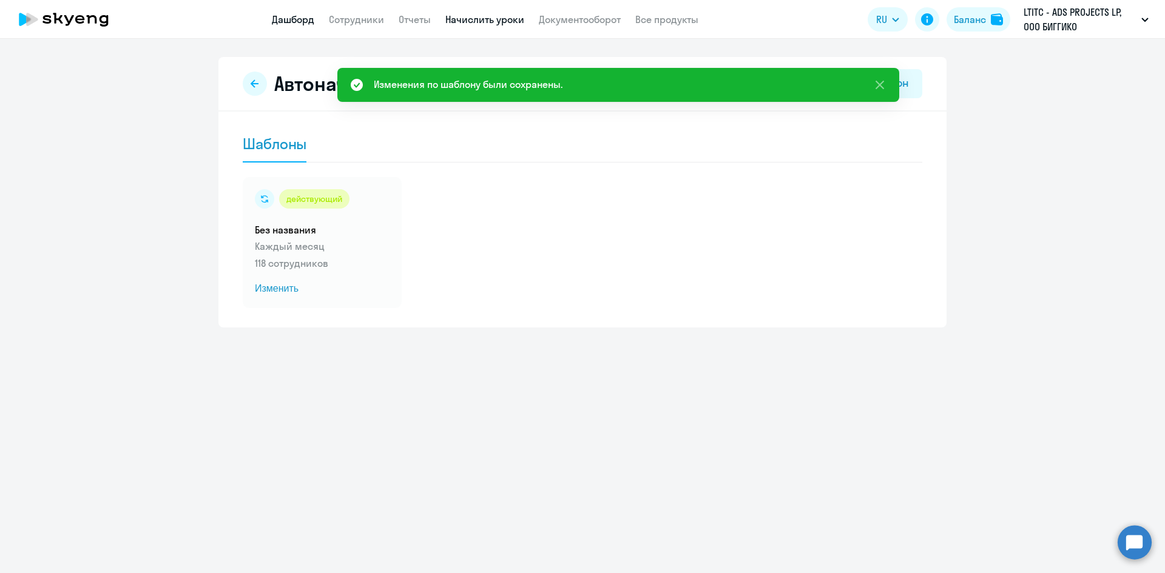
click at [294, 25] on app-menu-item-link "Дашборд" at bounding box center [293, 19] width 42 height 15
click at [298, 21] on link "Дашборд" at bounding box center [293, 19] width 42 height 12
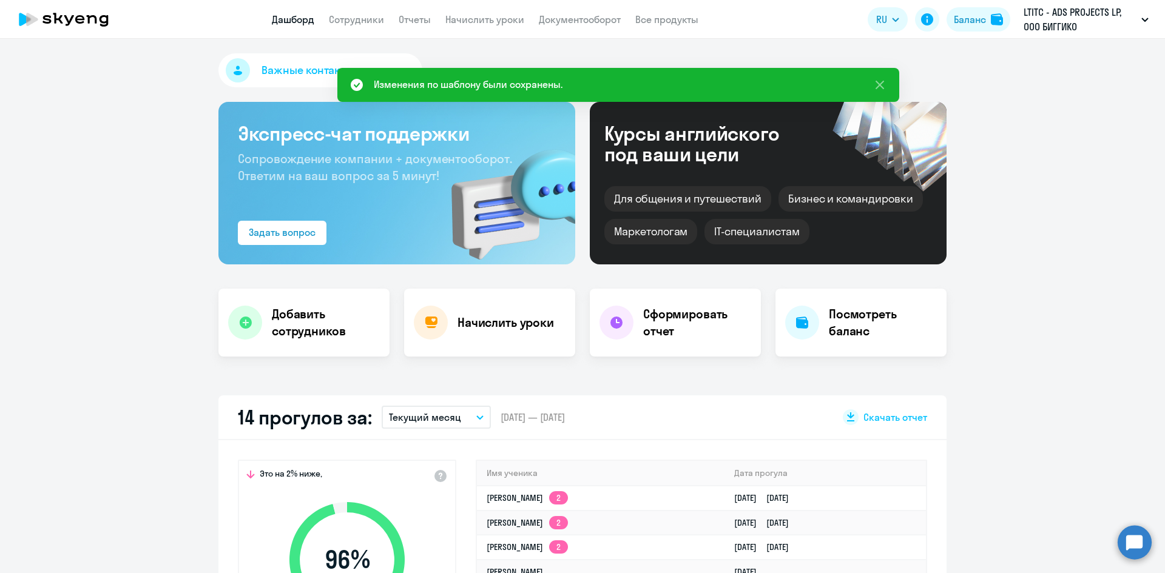
select select "30"
